Goal: Task Accomplishment & Management: Manage account settings

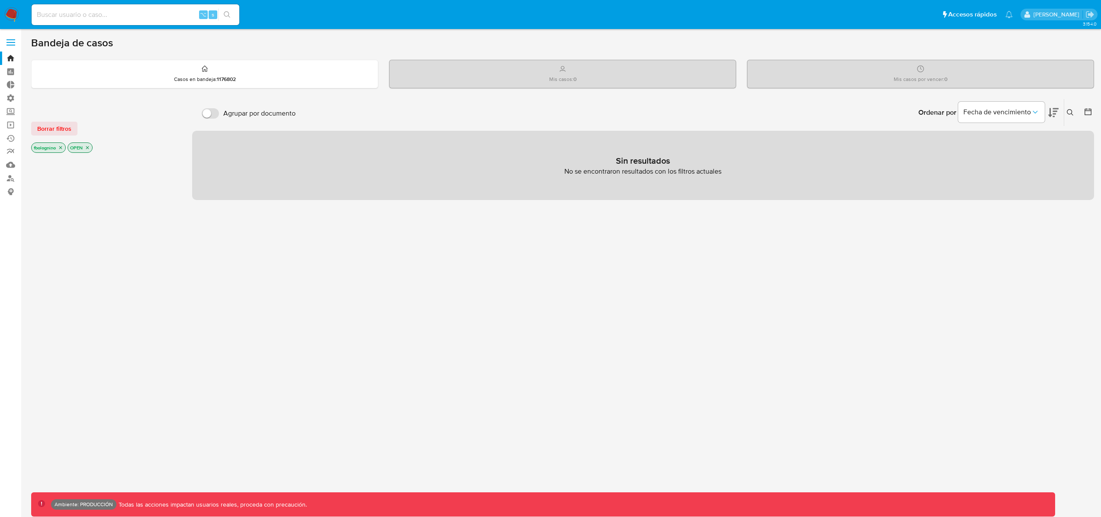
click at [105, 14] on input at bounding box center [136, 14] width 208 height 11
type input "bologninofer"
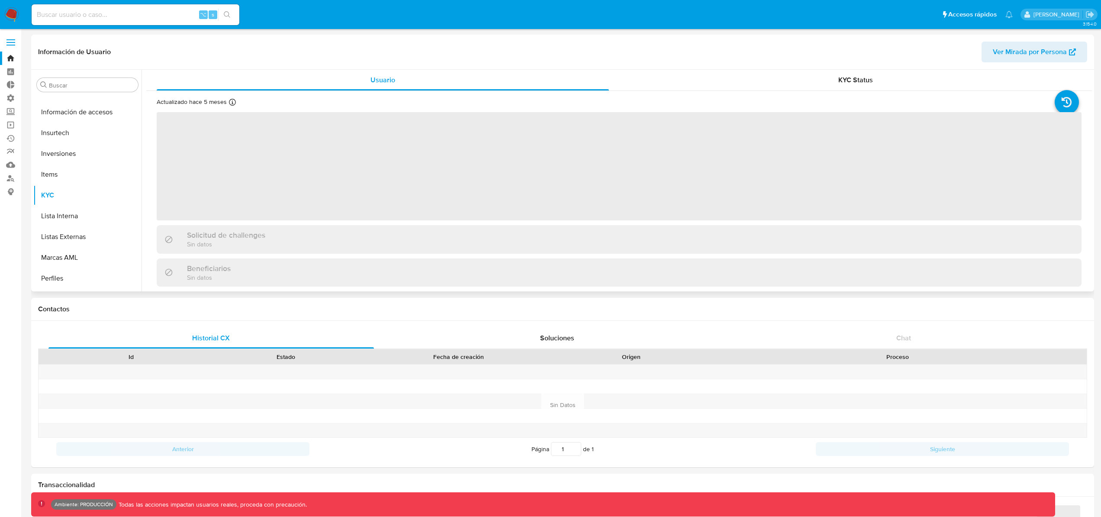
scroll to position [407, 0]
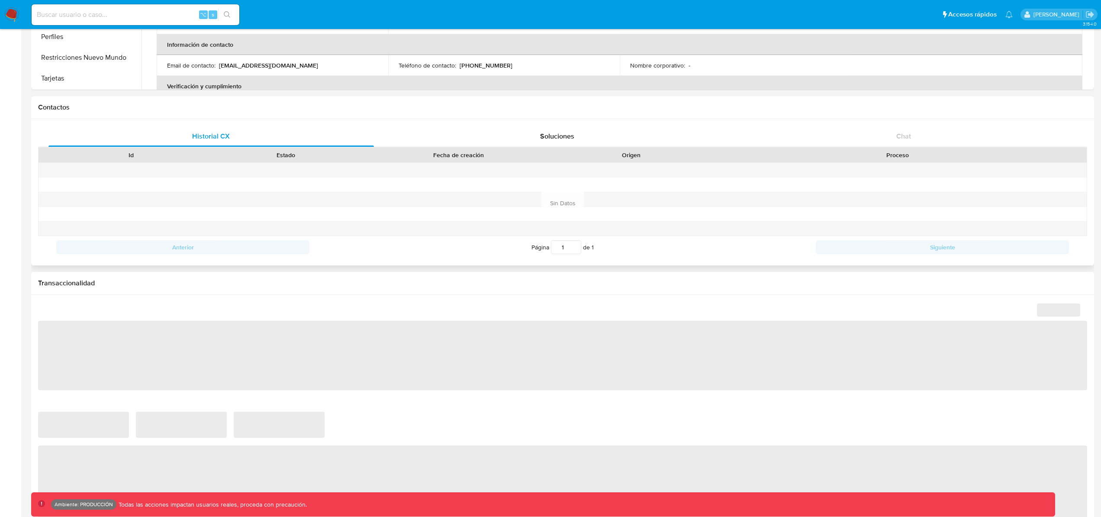
select select "10"
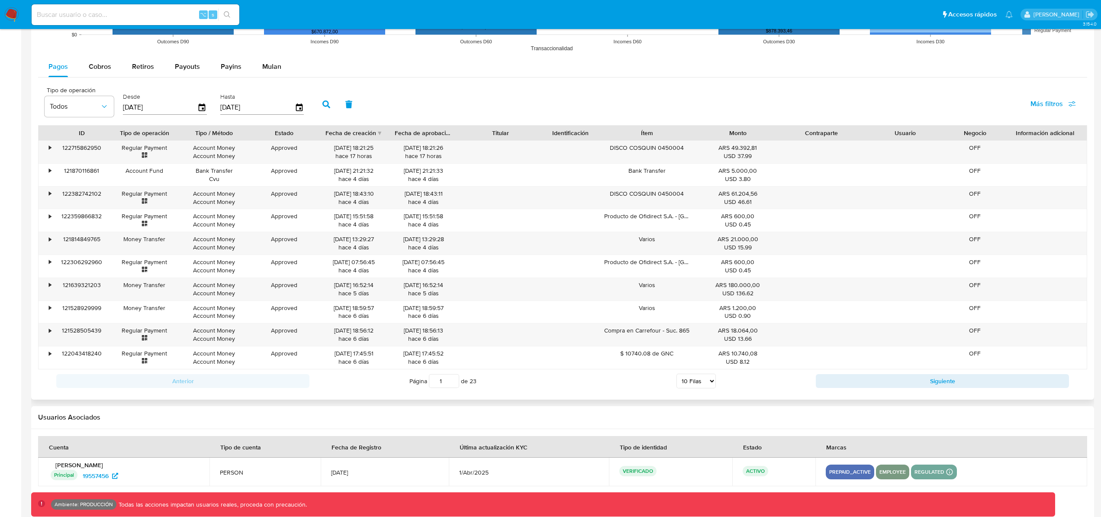
scroll to position [793, 0]
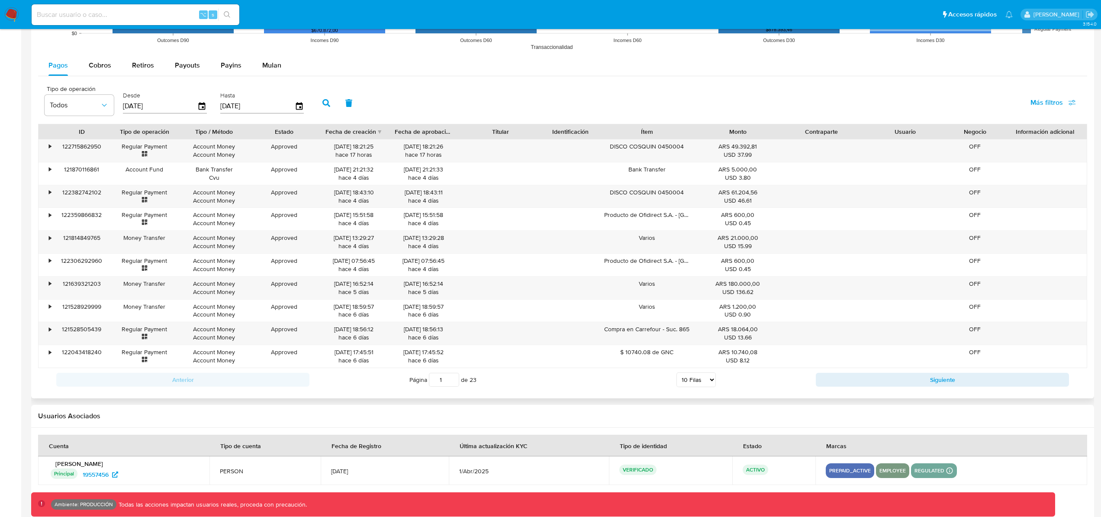
click at [890, 380] on button "Siguiente" at bounding box center [942, 380] width 253 height 14
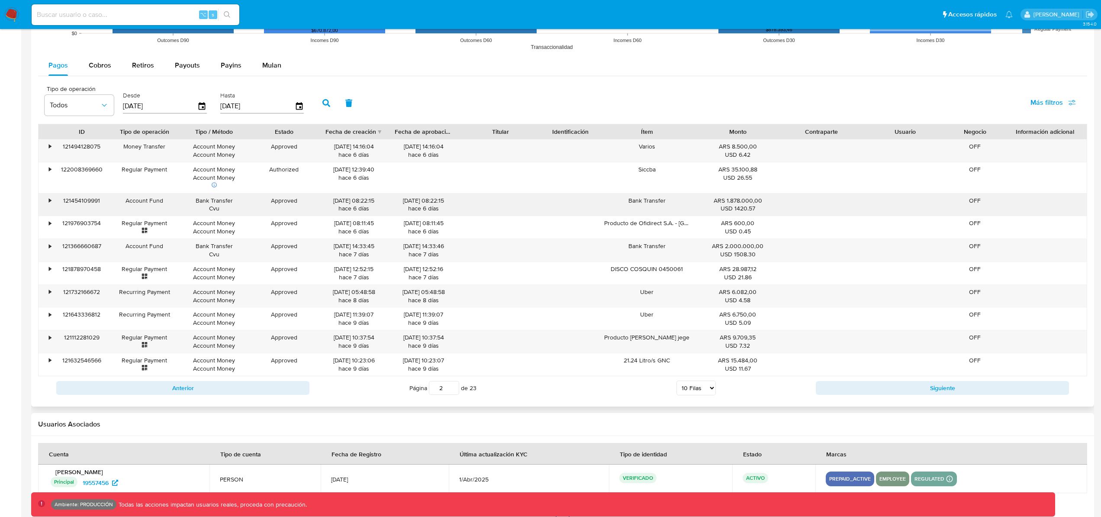
click at [50, 199] on div "•" at bounding box center [50, 200] width 2 height 8
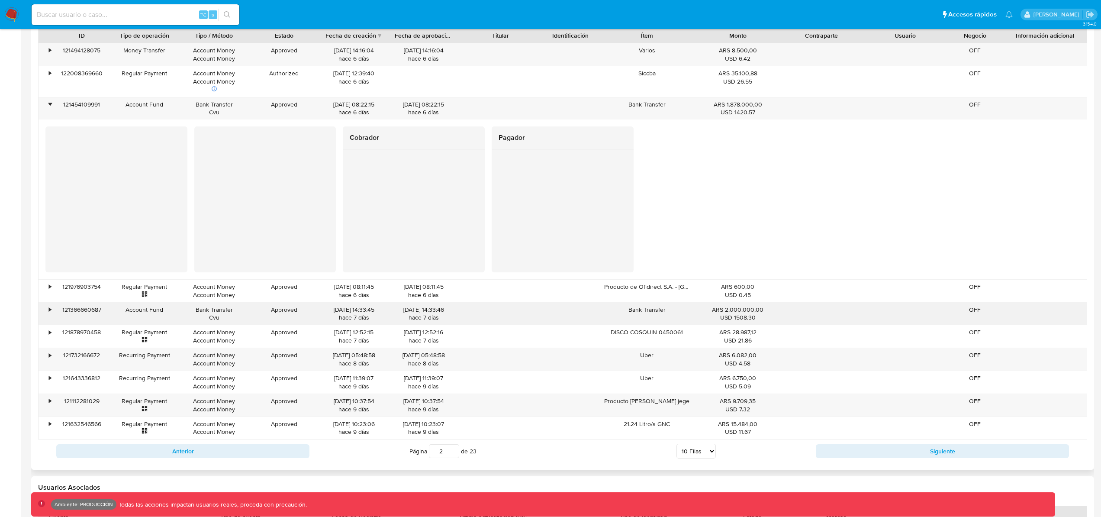
scroll to position [969, 0]
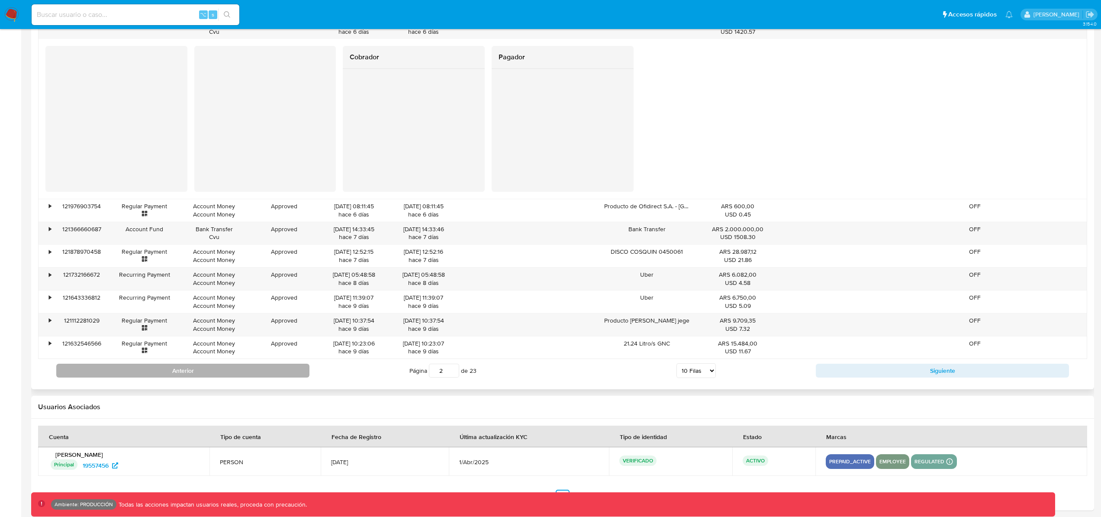
drag, startPoint x: 195, startPoint y: 373, endPoint x: 217, endPoint y: 367, distance: 22.7
click at [195, 373] on button "Anterior" at bounding box center [182, 370] width 253 height 14
type input "1"
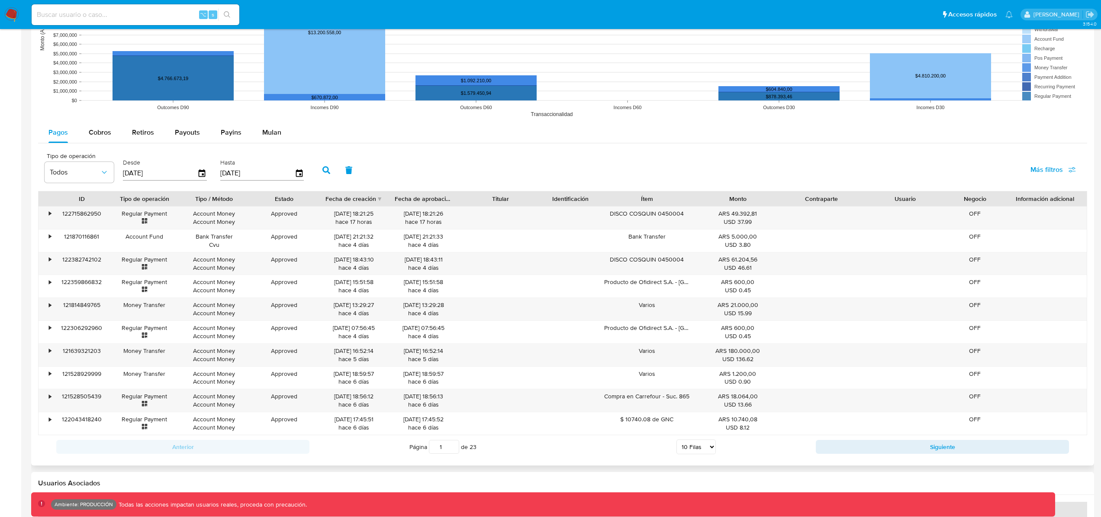
scroll to position [807, 0]
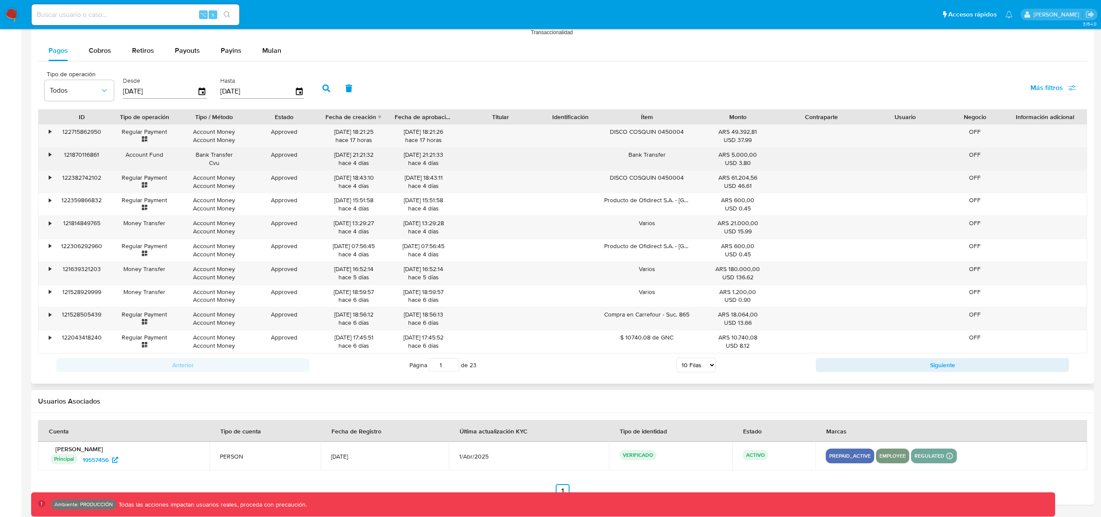
click at [51, 154] on div "•" at bounding box center [50, 155] width 2 height 8
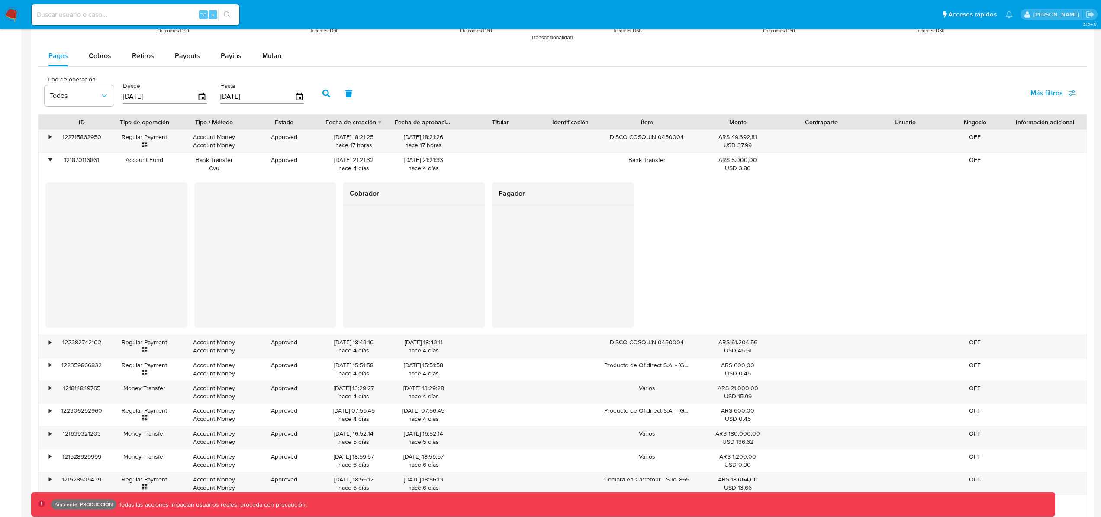
scroll to position [803, 0]
click at [51, 136] on div "•" at bounding box center [50, 136] width 2 height 8
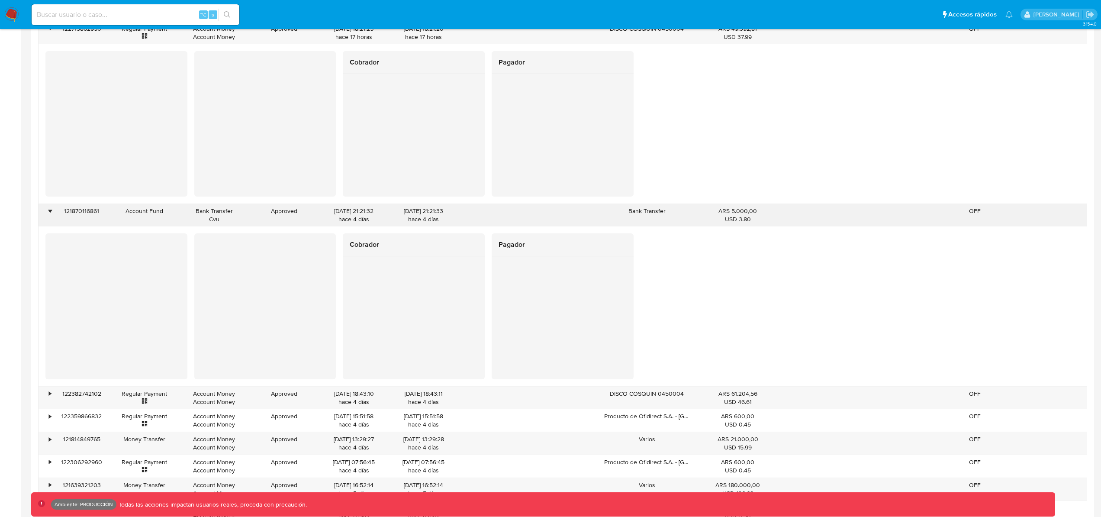
scroll to position [672, 0]
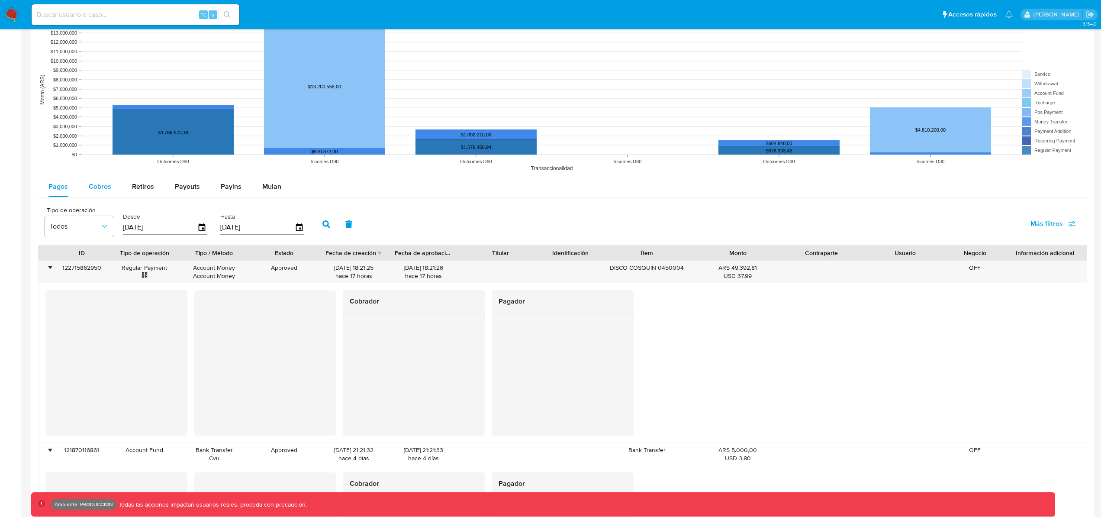
click at [101, 187] on span "Cobros" at bounding box center [100, 186] width 22 height 10
select select "10"
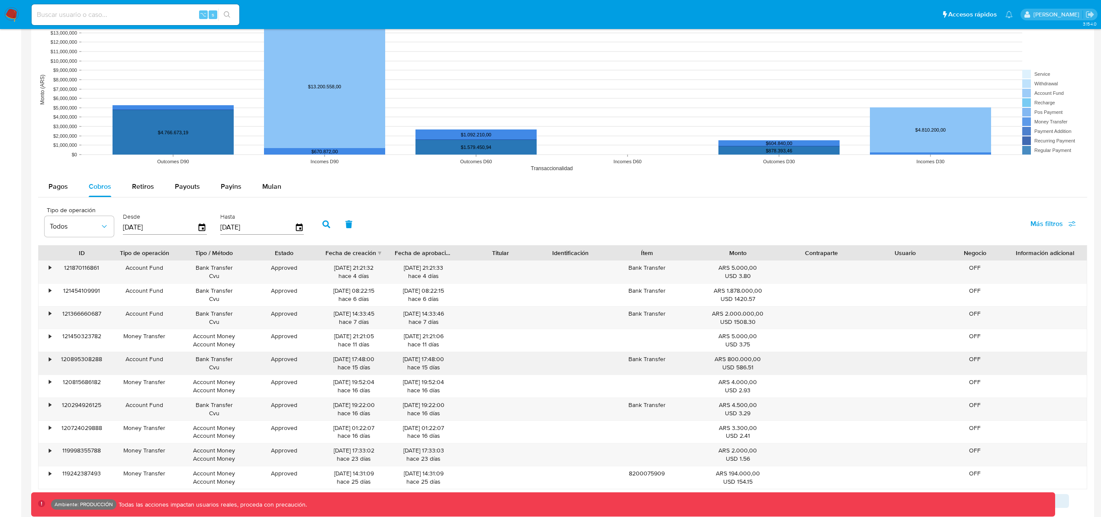
scroll to position [675, 0]
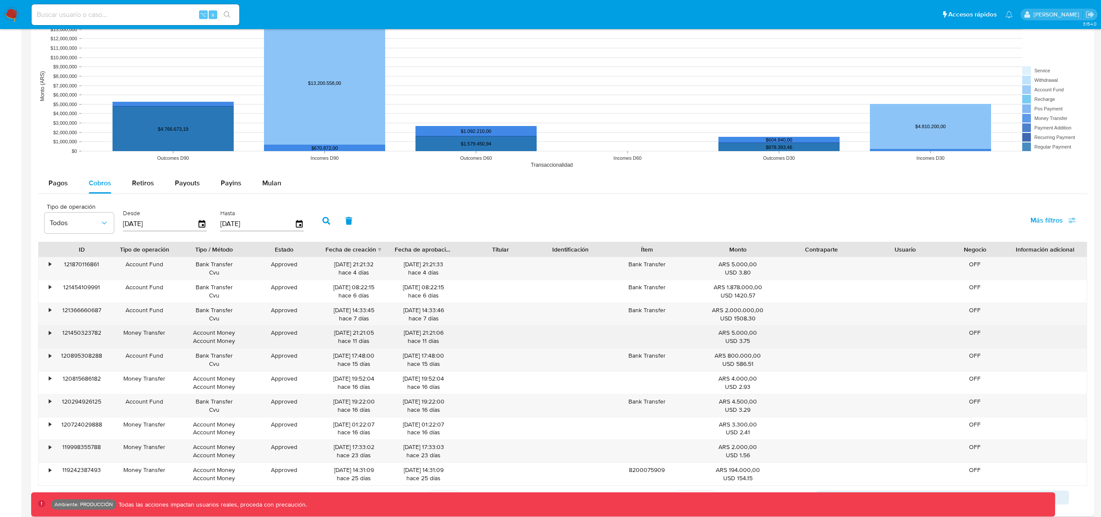
click at [49, 332] on div "•" at bounding box center [50, 332] width 2 height 8
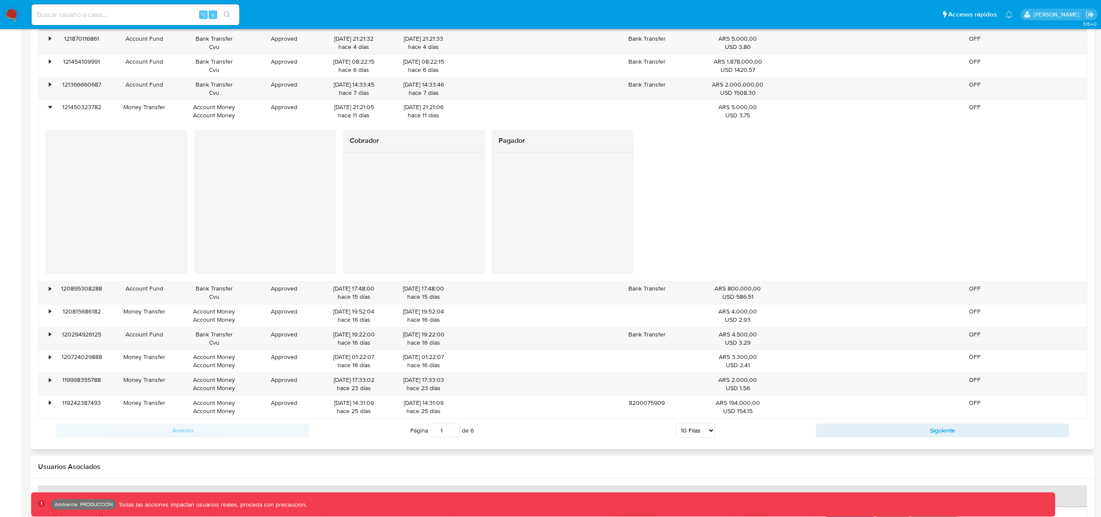
scroll to position [907, 0]
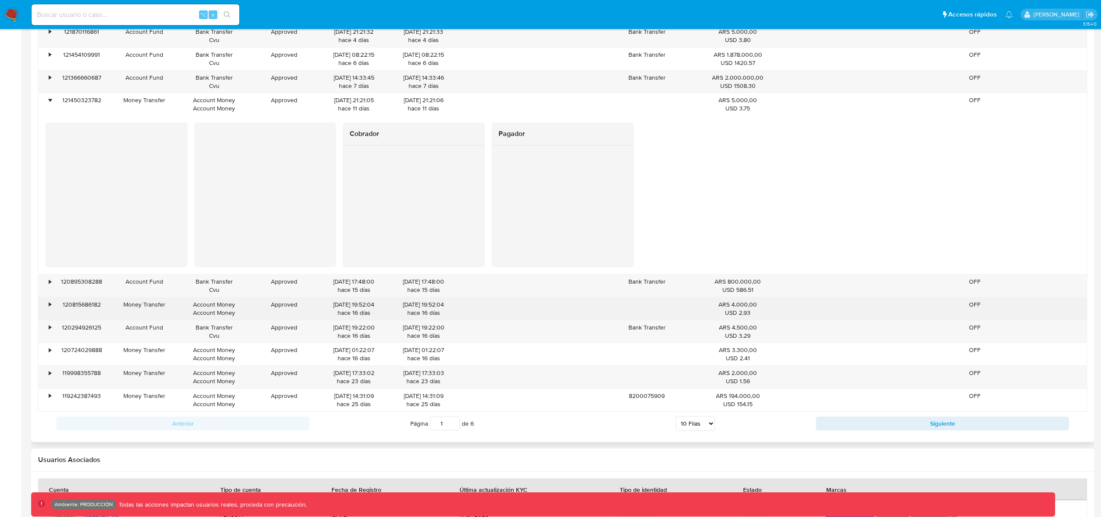
click at [49, 303] on div "•" at bounding box center [50, 304] width 2 height 8
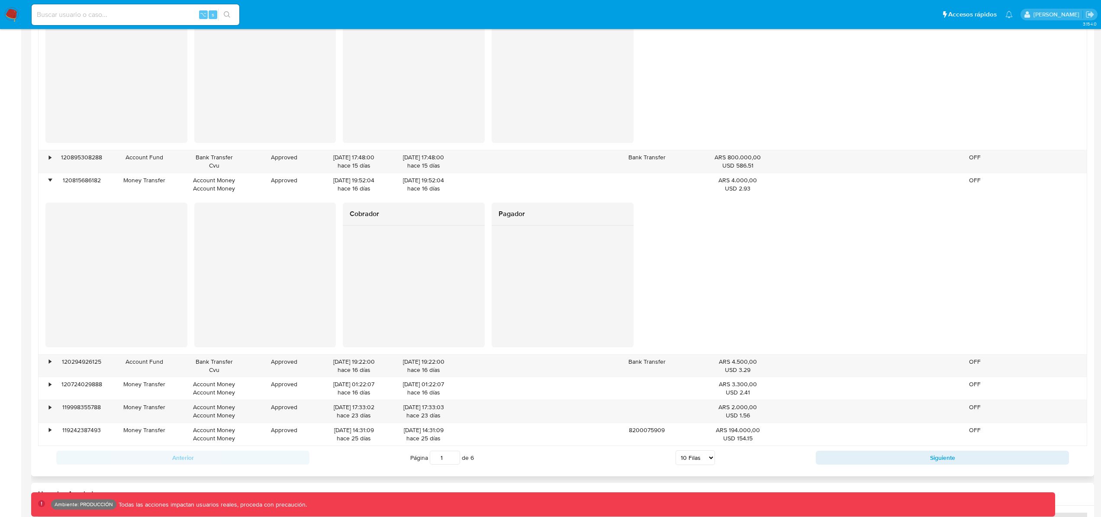
scroll to position [1038, 0]
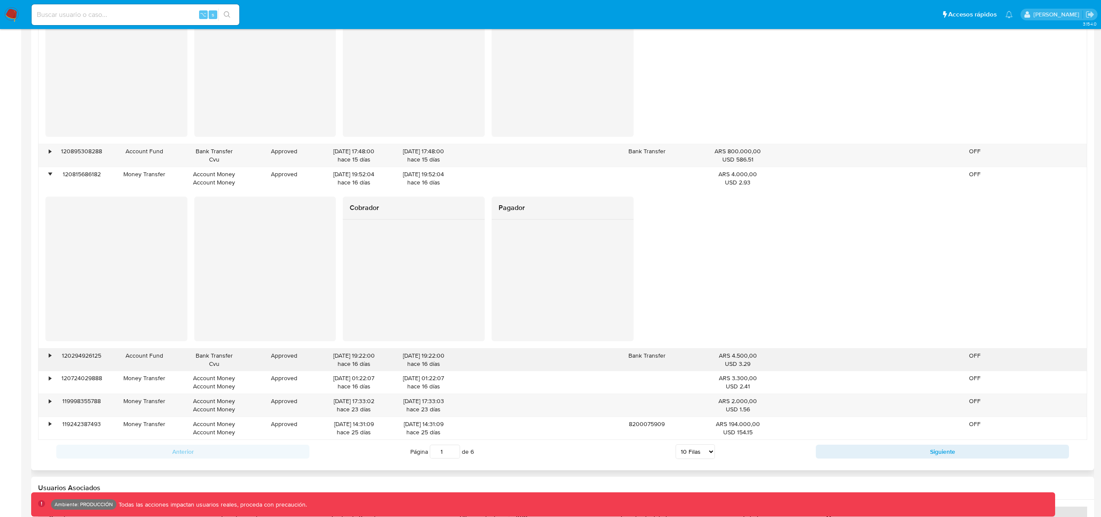
click at [49, 354] on div "•" at bounding box center [50, 355] width 2 height 8
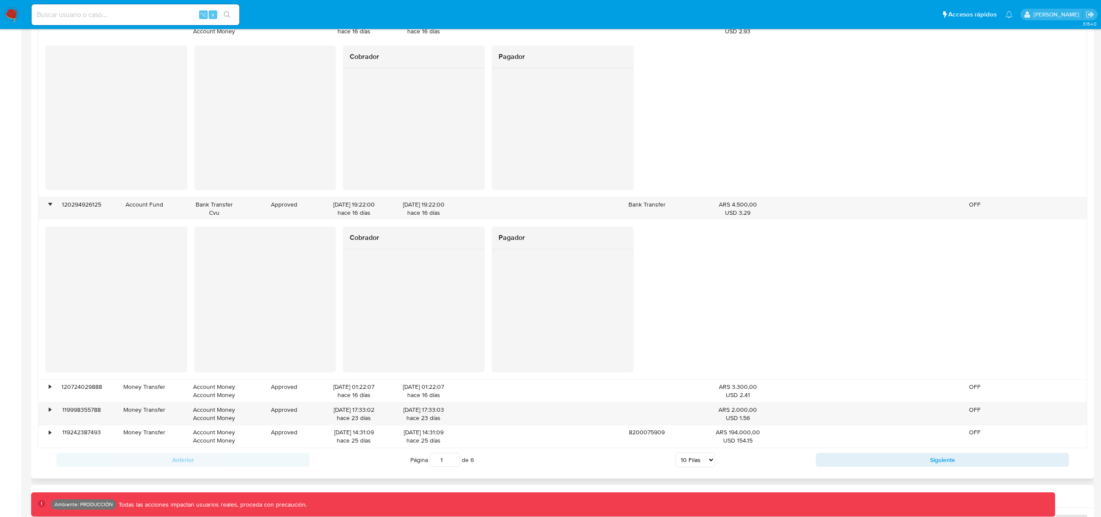
scroll to position [1194, 0]
